Goal: Information Seeking & Learning: Learn about a topic

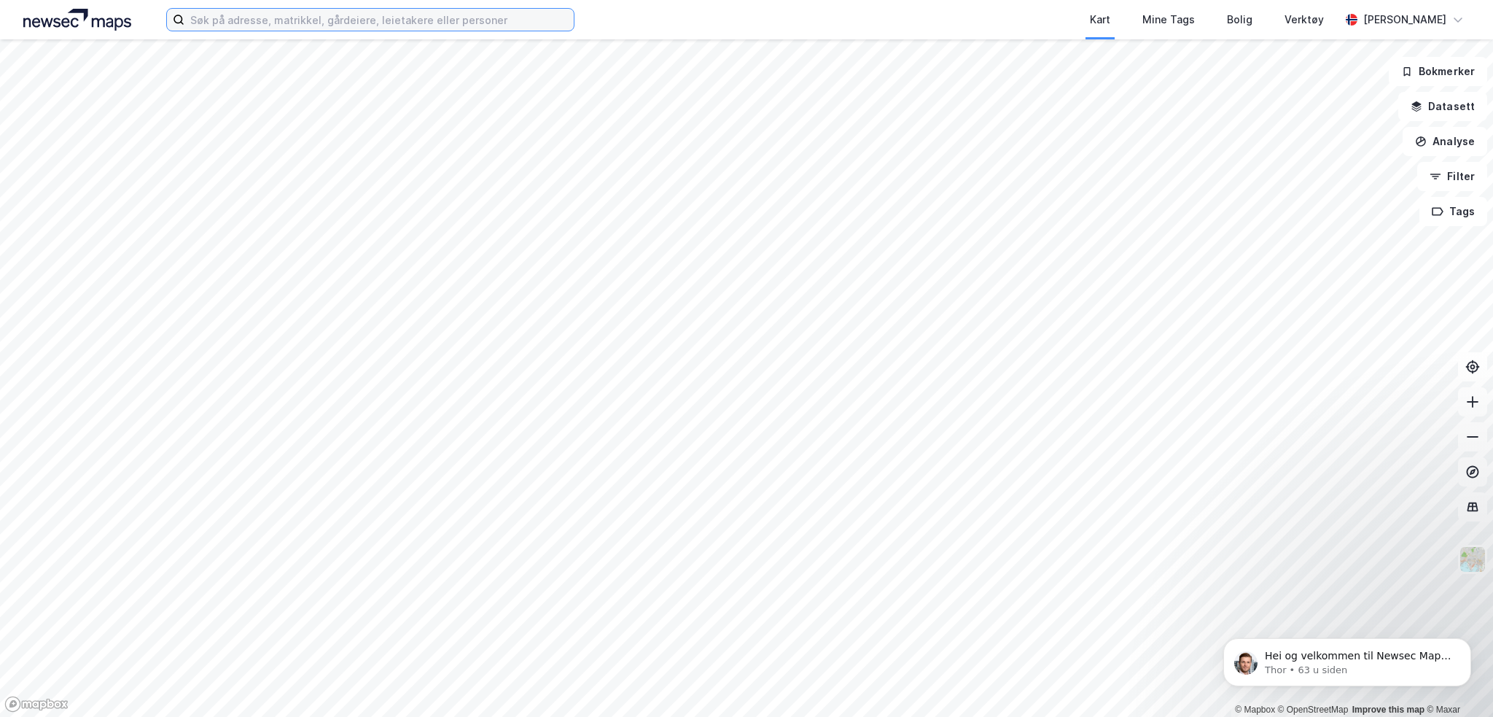
click at [278, 17] on input at bounding box center [378, 20] width 389 height 22
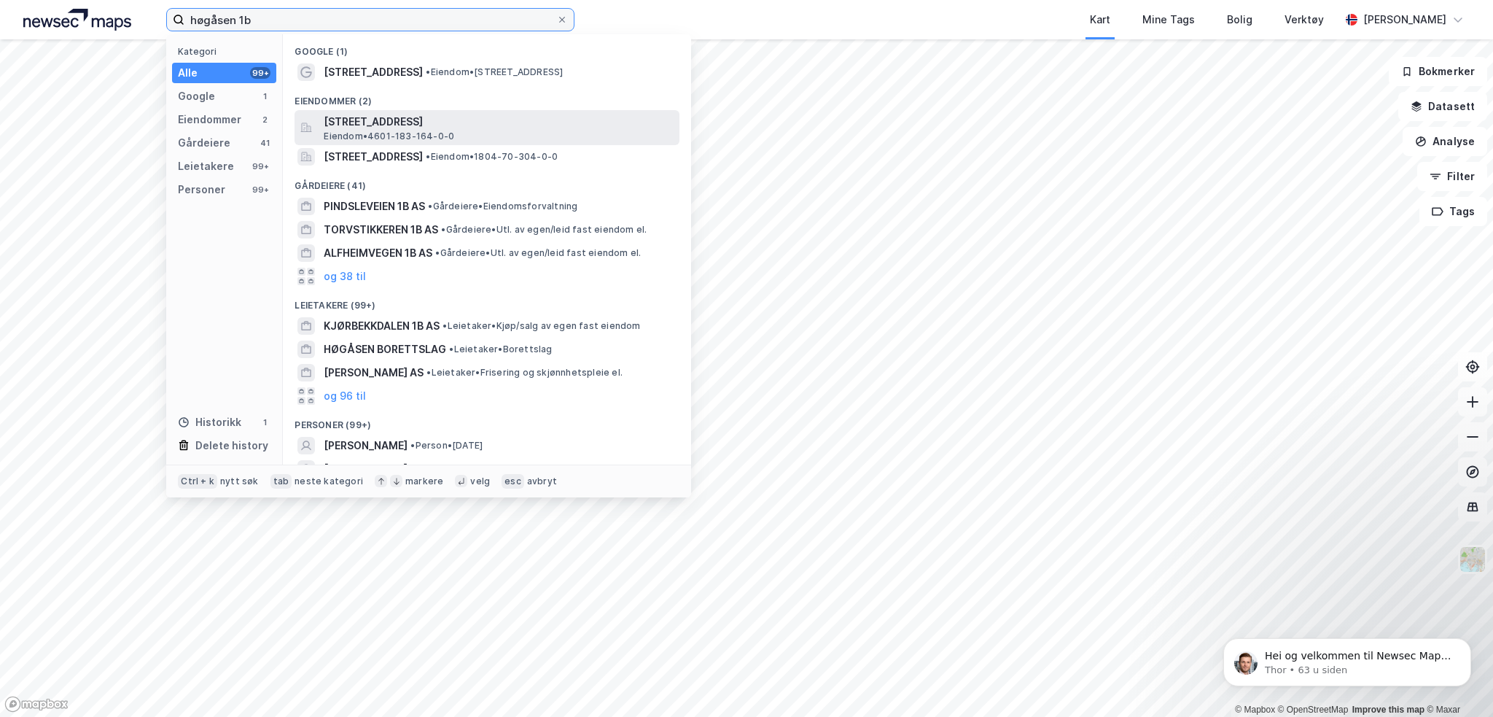
type input "høgåsen 1b"
click at [446, 128] on span "[STREET_ADDRESS]" at bounding box center [499, 121] width 350 height 17
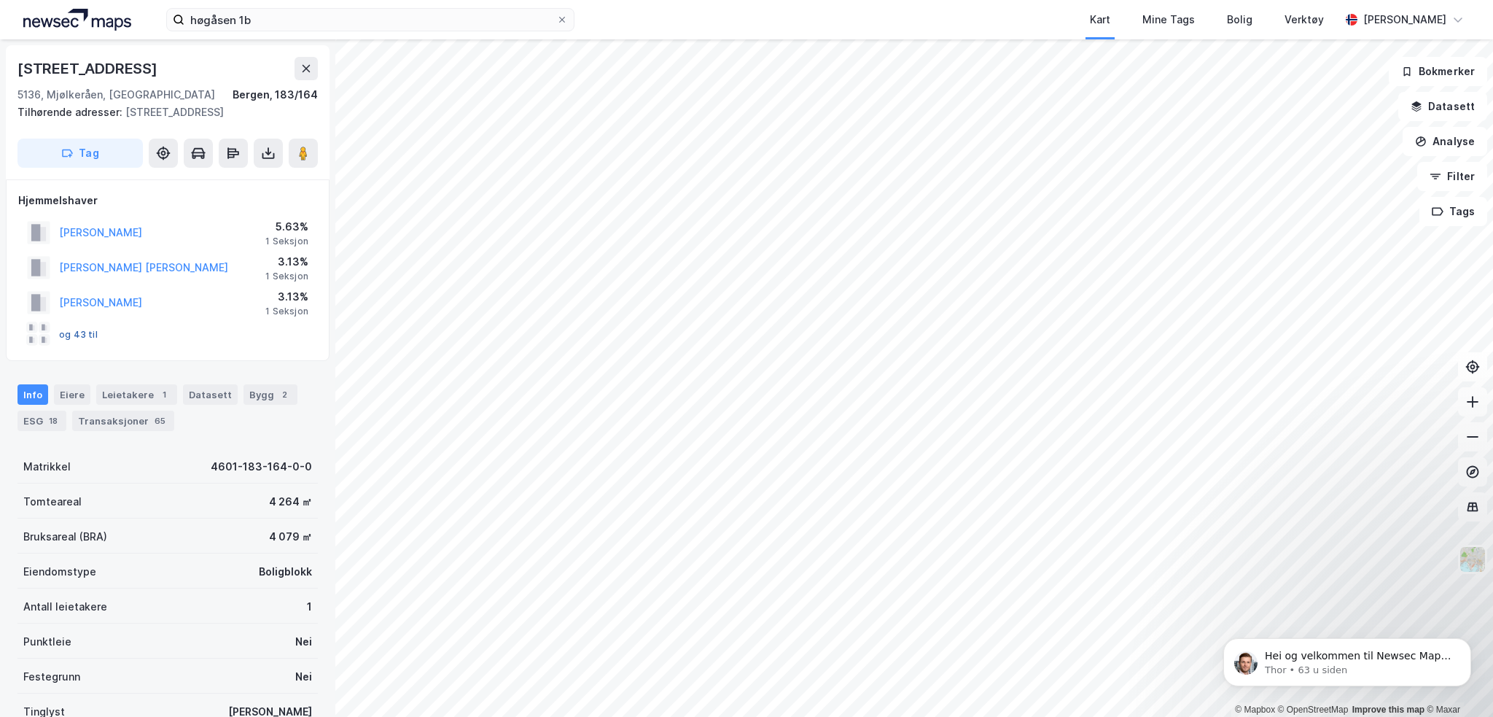
click at [0, 0] on button "og 43 til" at bounding box center [0, 0] width 0 height 0
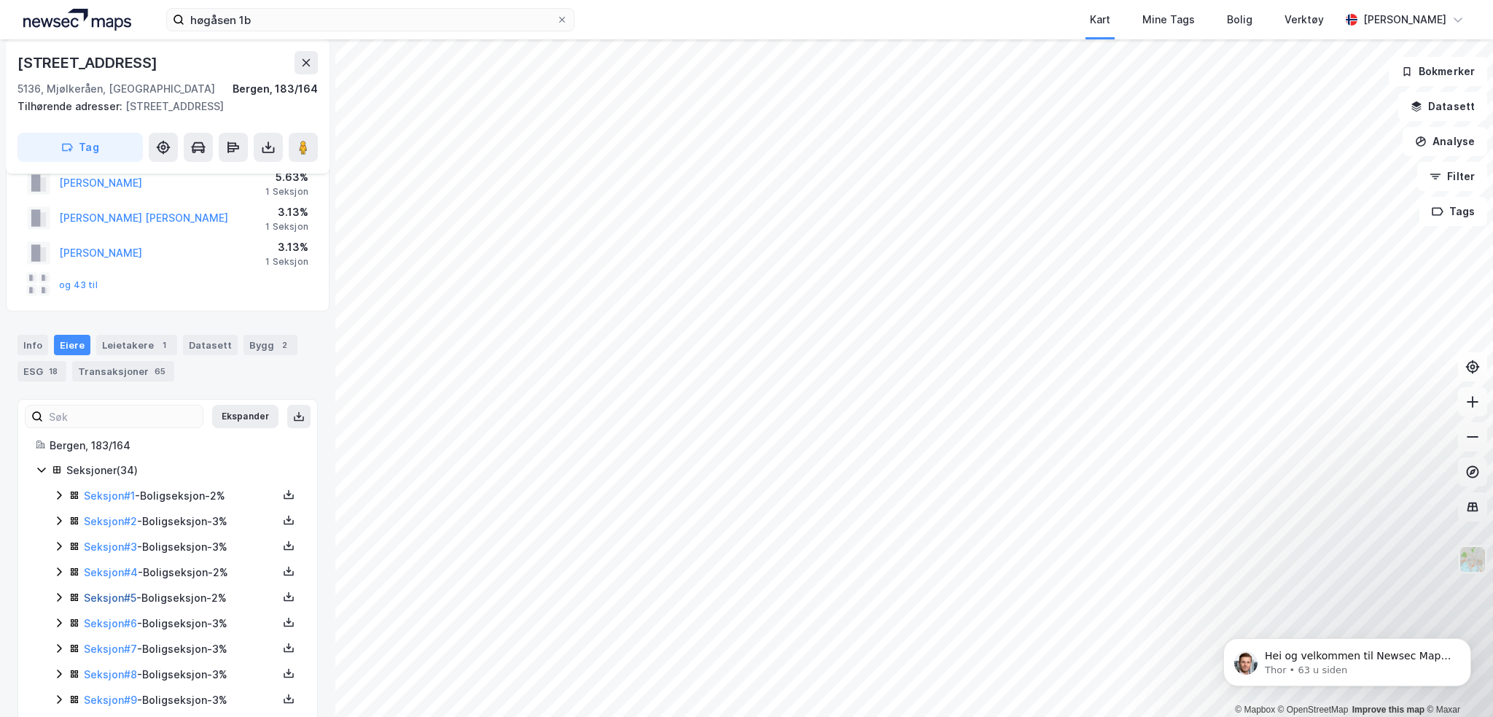
scroll to position [73, 0]
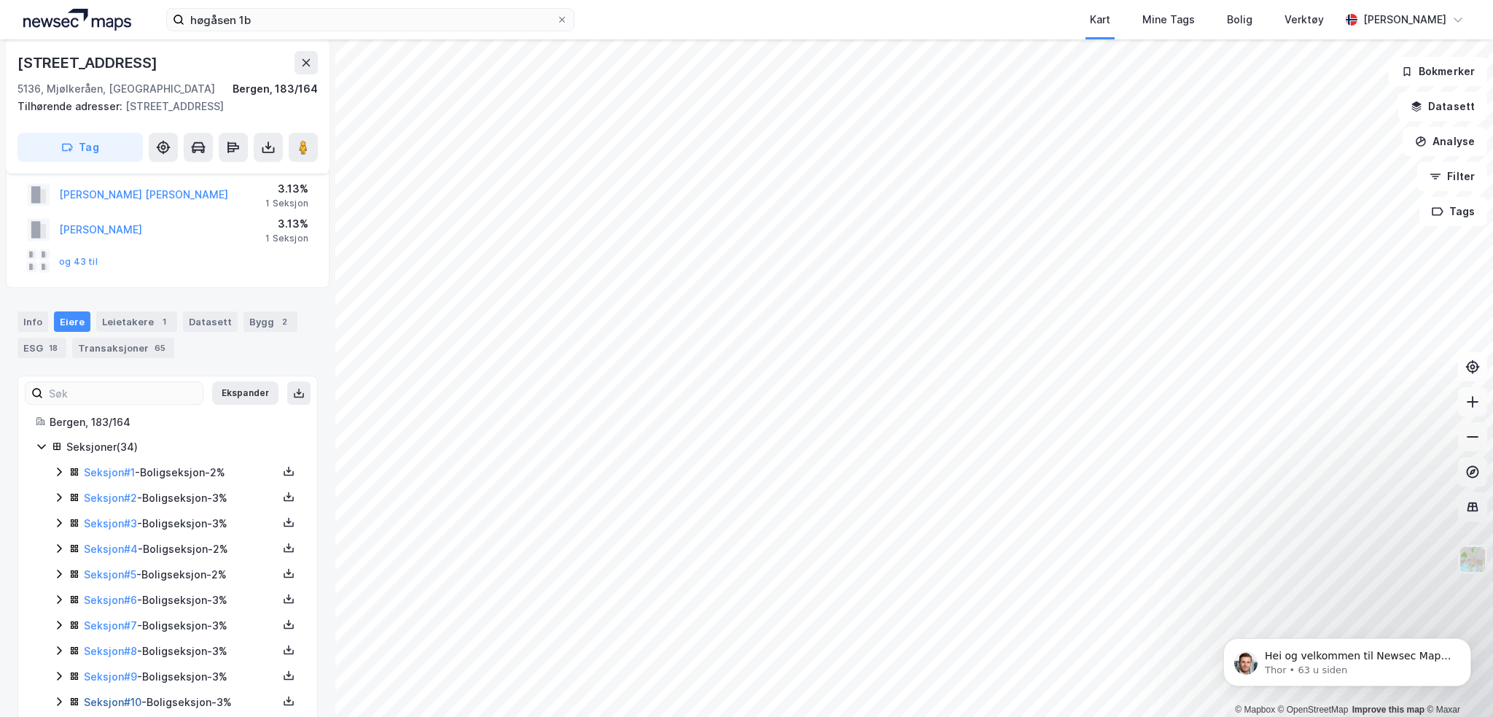
click at [117, 701] on link "Seksjon # 10" at bounding box center [113, 702] width 58 height 12
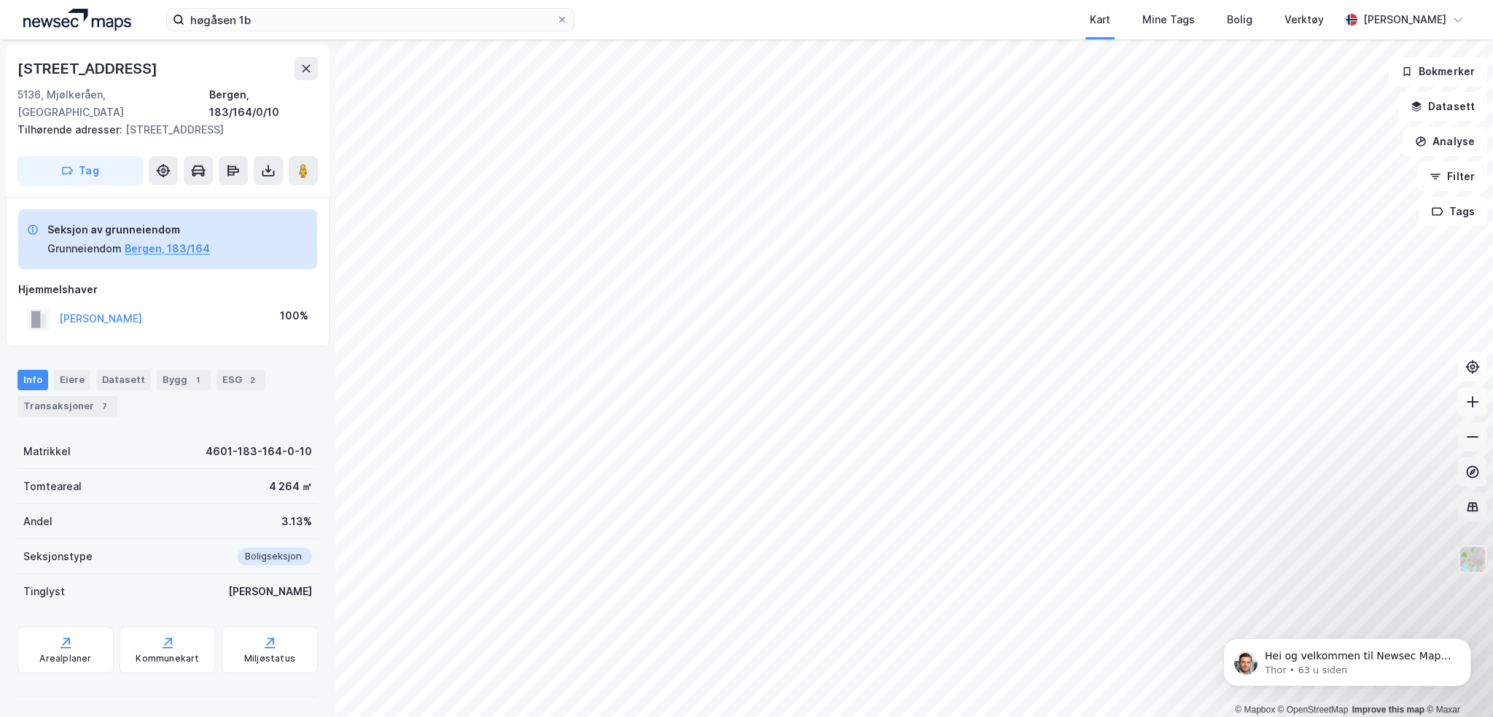
scroll to position [31, 0]
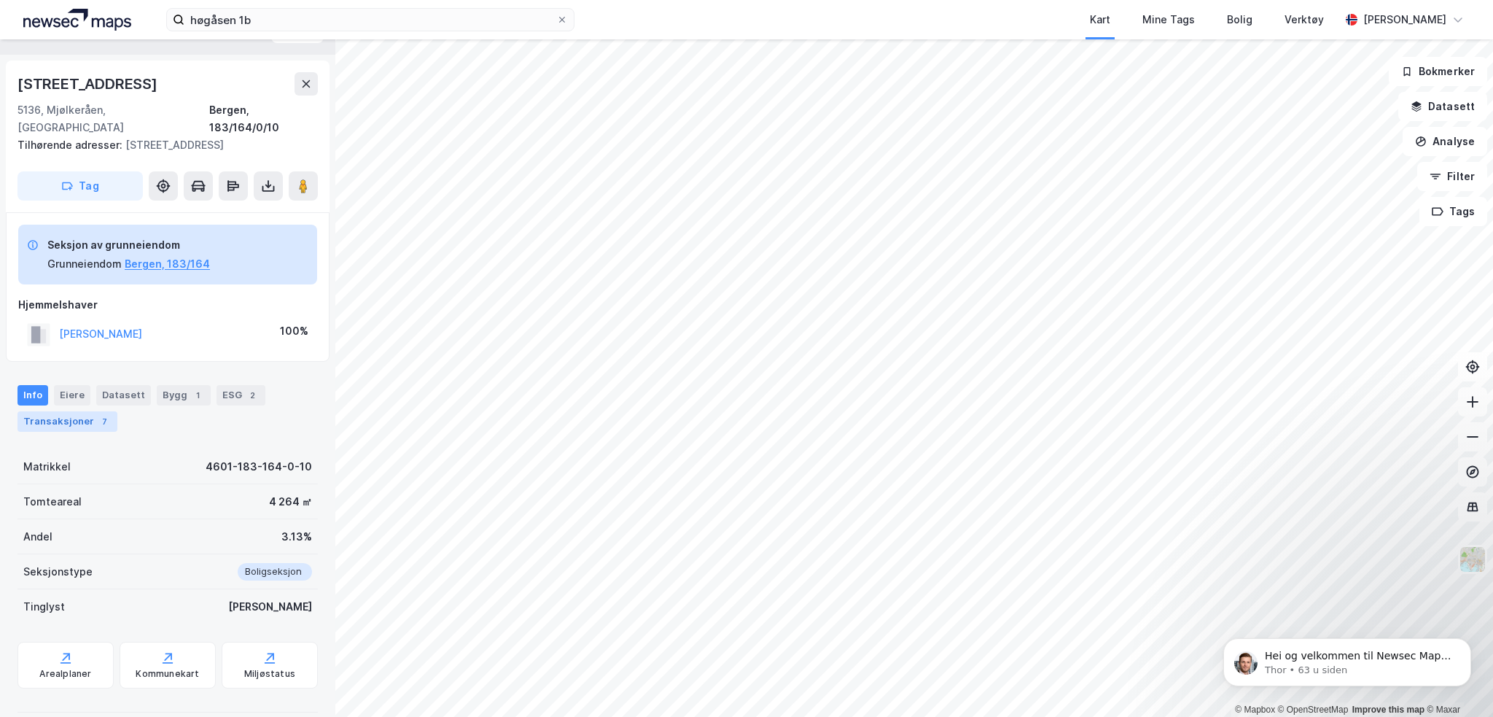
click at [87, 411] on div "Transaksjoner 7" at bounding box center [67, 421] width 100 height 20
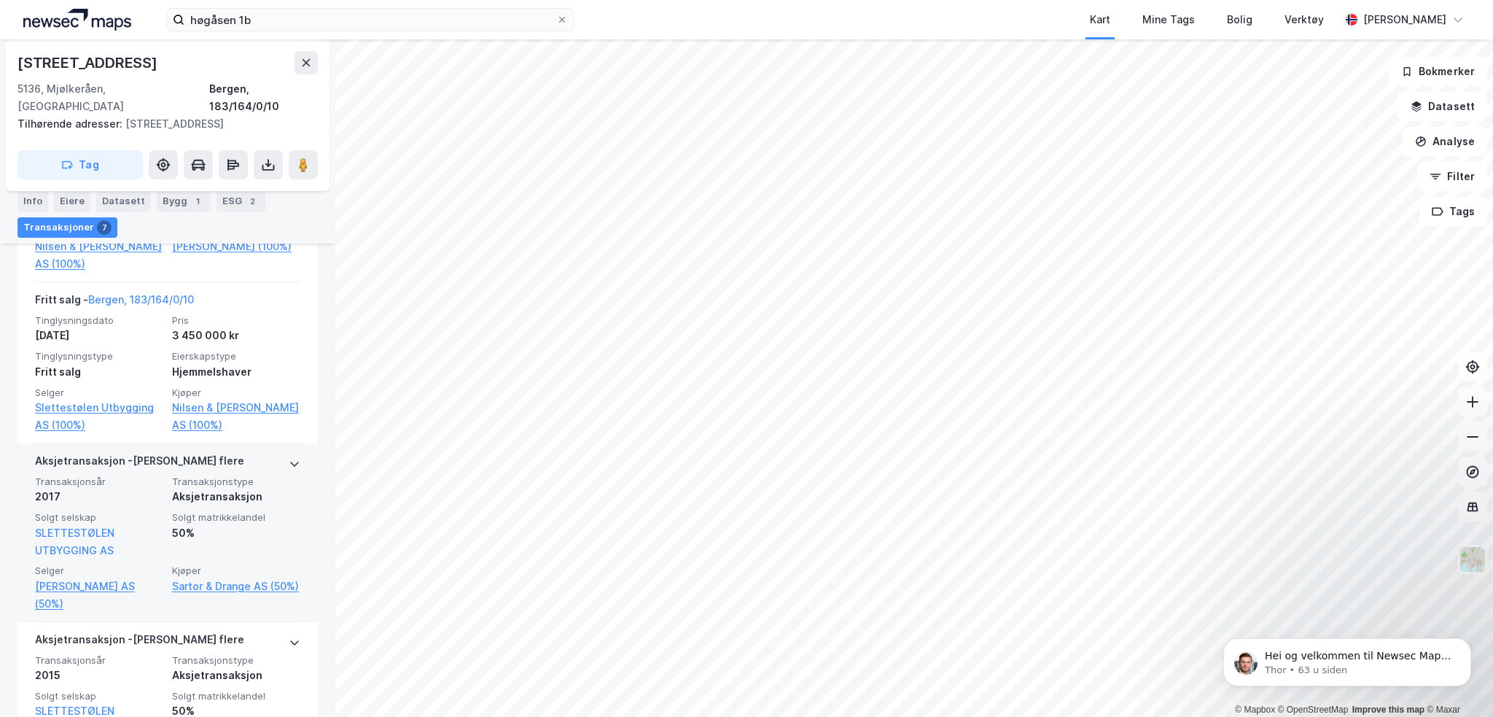
scroll to position [542, 0]
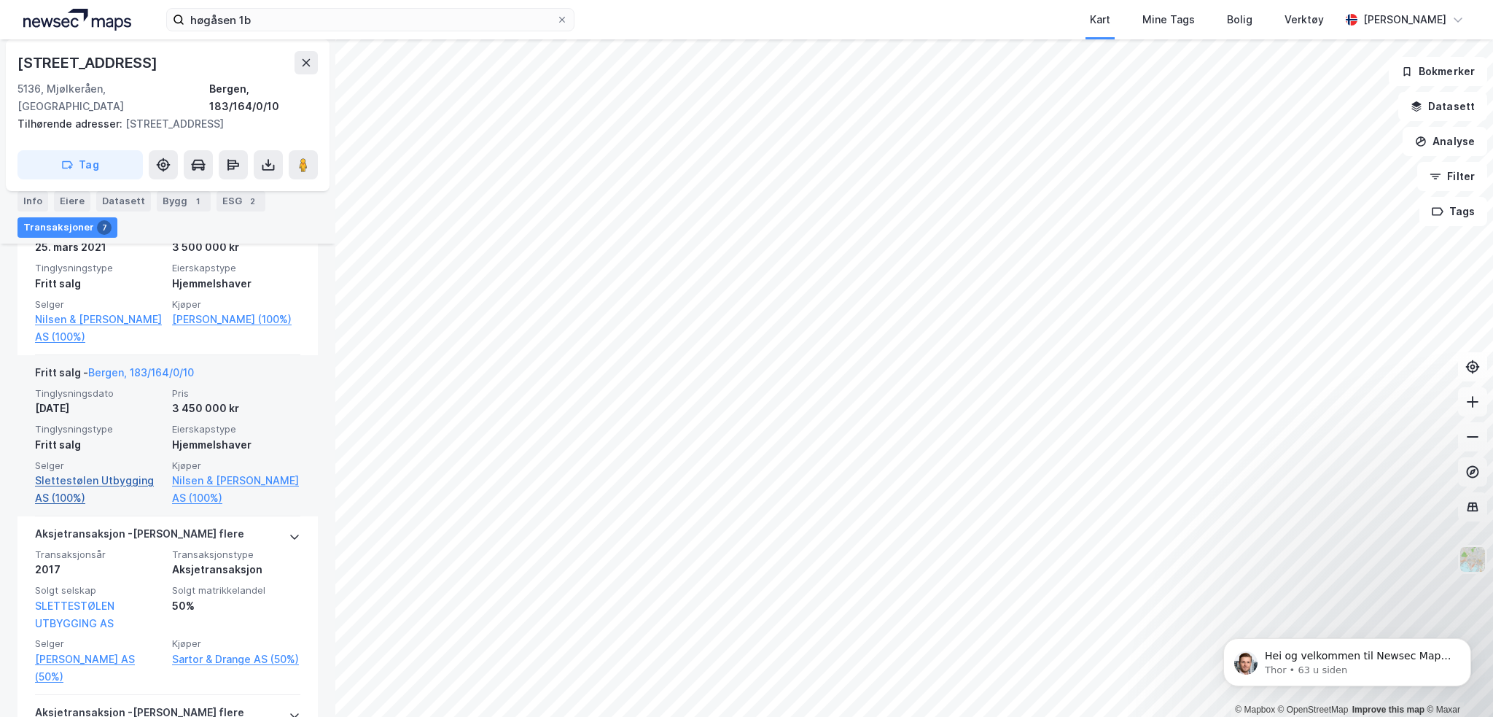
click at [55, 472] on link "Slettestølen Utbygging AS (100%)" at bounding box center [99, 489] width 128 height 35
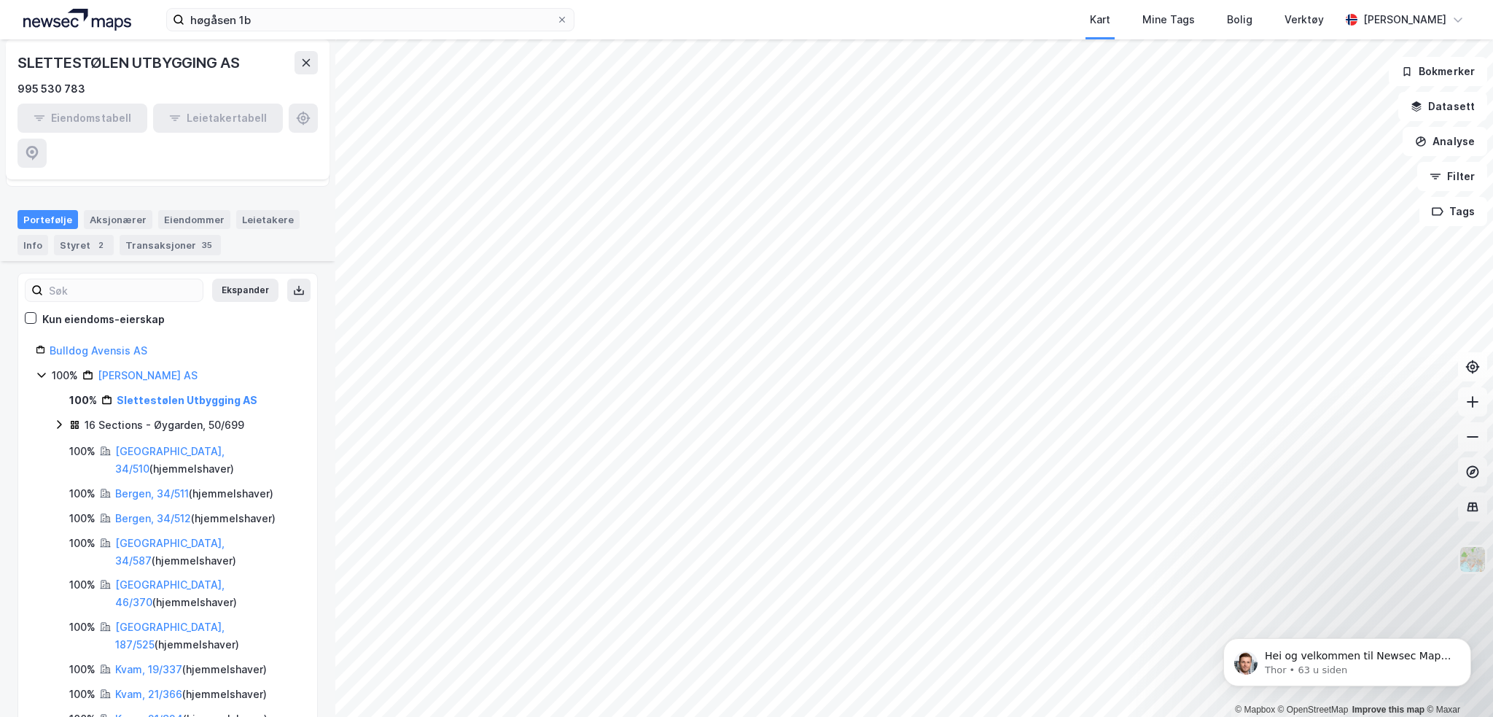
scroll to position [146, 0]
